Goal: Task Accomplishment & Management: Complete application form

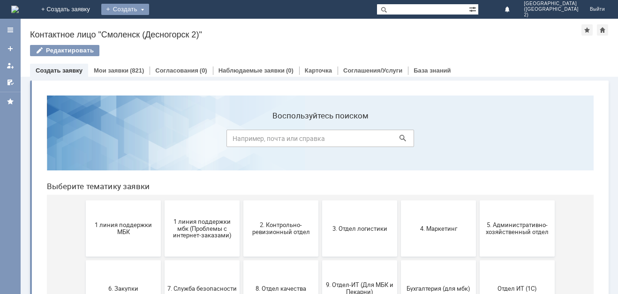
click at [149, 12] on div "Создать" at bounding box center [125, 9] width 48 height 11
click at [176, 35] on div "Заявка" at bounding box center [138, 28] width 75 height 15
click at [149, 6] on div "Создать" at bounding box center [125, 9] width 48 height 11
click at [174, 30] on link "Заявка" at bounding box center [138, 28] width 71 height 11
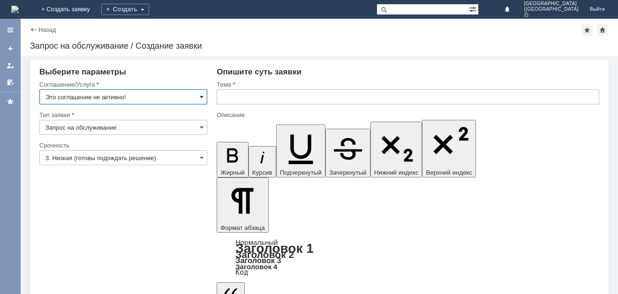
click at [201, 95] on span at bounding box center [202, 97] width 4 height 8
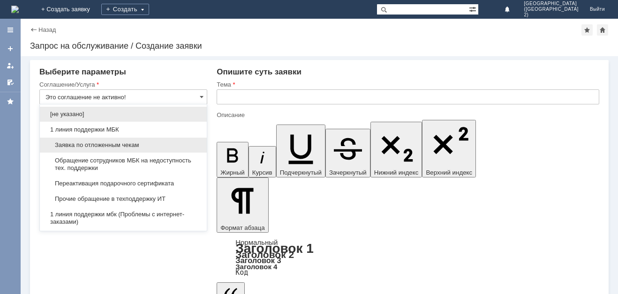
click at [181, 148] on span "Заявка по отложенным чекам" at bounding box center [123, 146] width 156 height 8
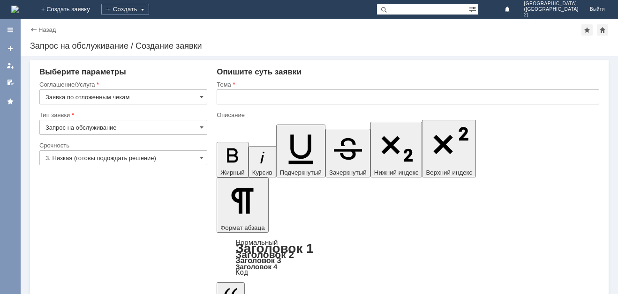
type input "Заявка по отложенным чекам"
click at [201, 156] on span at bounding box center [202, 158] width 4 height 8
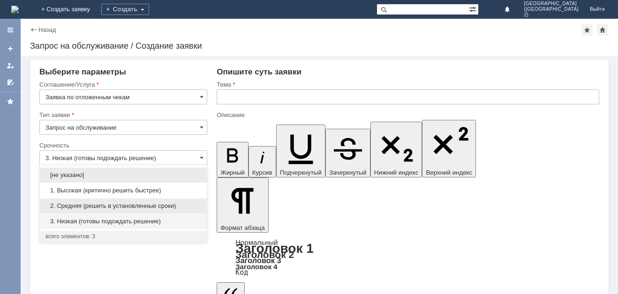
drag, startPoint x: 177, startPoint y: 204, endPoint x: 10, endPoint y: 55, distance: 223.8
click at [177, 204] on span "2. Средняя (решить в установленные сроки)" at bounding box center [123, 207] width 156 height 8
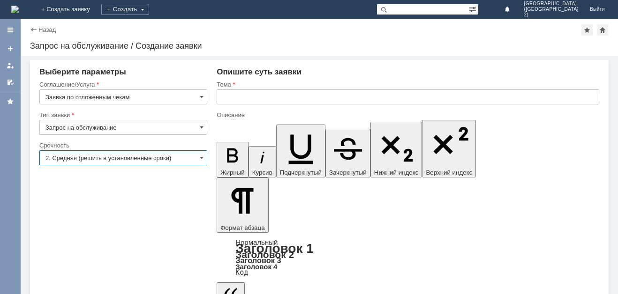
type input "2. Средняя (решить в установленные сроки)"
click at [270, 101] on input "text" at bounding box center [408, 97] width 383 height 15
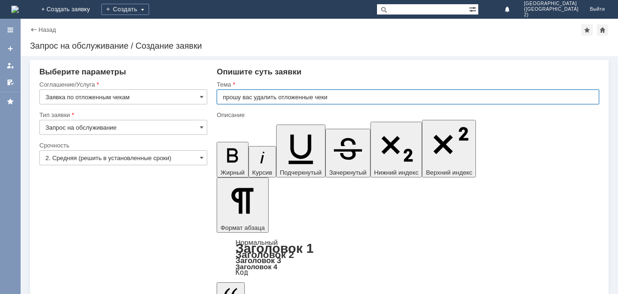
type input "прошу вас удалить отложенные чеки"
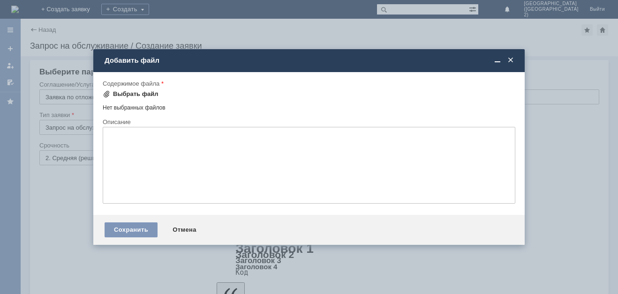
click at [150, 93] on div "Выбрать файл" at bounding box center [135, 94] width 45 height 8
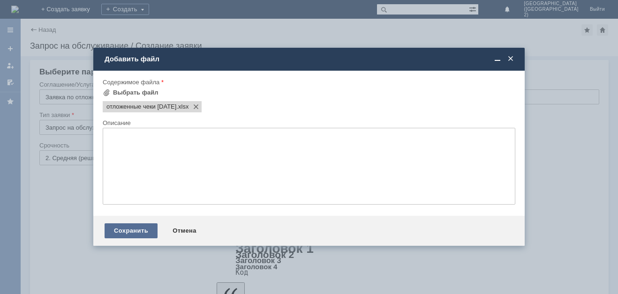
click at [138, 231] on div "Сохранить" at bounding box center [131, 231] width 53 height 15
